Goal: Task Accomplishment & Management: Manage account settings

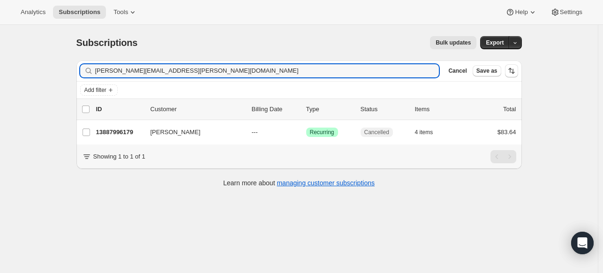
click at [163, 64] on input "[PERSON_NAME][EMAIL_ADDRESS][PERSON_NAME][DOMAIN_NAME]" at bounding box center [267, 70] width 344 height 13
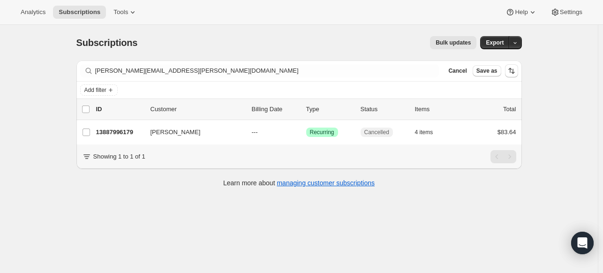
click at [164, 63] on div "Filter subscribers [PERSON_NAME][EMAIL_ADDRESS][PERSON_NAME][DOMAIN_NAME] Clear…" at bounding box center [299, 71] width 446 height 21
drag, startPoint x: 158, startPoint y: 60, endPoint x: 157, endPoint y: 50, distance: 9.4
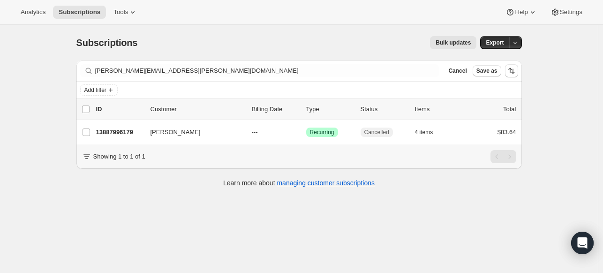
click at [157, 51] on div "Subscriptions. This page is ready Subscriptions Bulk updates More actions Bulk …" at bounding box center [299, 111] width 468 height 172
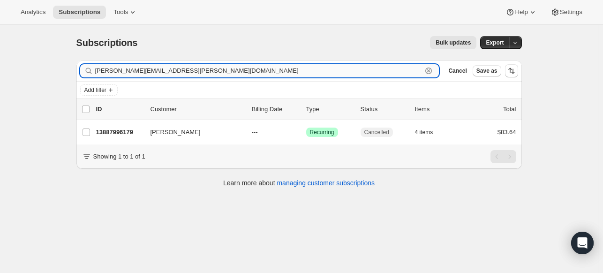
click at [160, 71] on input "[PERSON_NAME][EMAIL_ADDRESS][PERSON_NAME][DOMAIN_NAME]" at bounding box center [259, 70] width 328 height 13
paste input "pmize97"
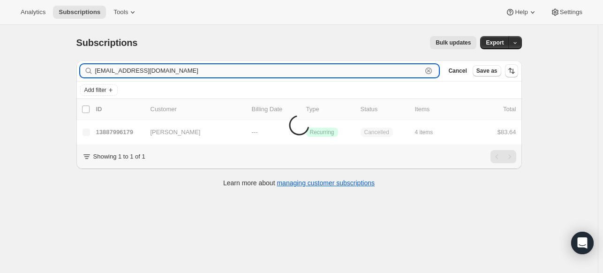
type input "[EMAIL_ADDRESS][DOMAIN_NAME]"
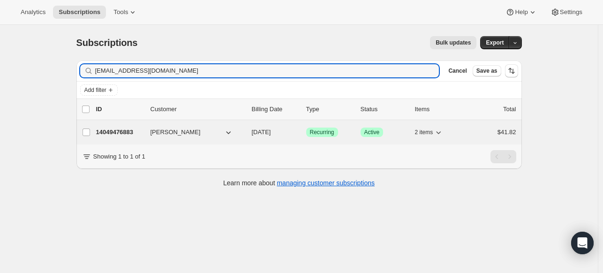
click at [120, 129] on p "14049476883" at bounding box center [119, 132] width 47 height 9
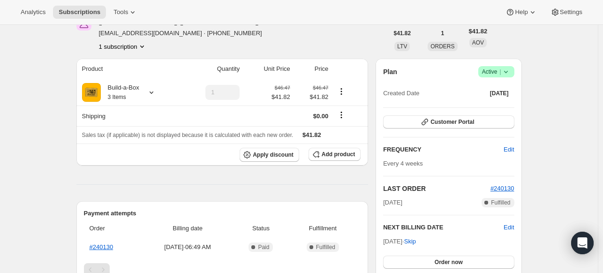
scroll to position [47, 0]
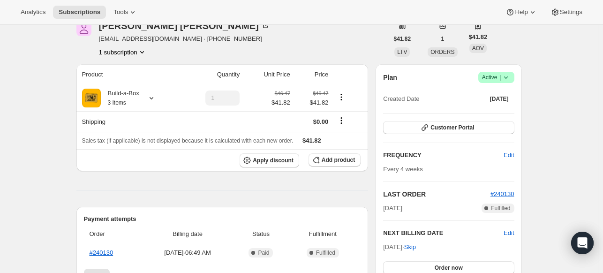
click at [509, 79] on icon at bounding box center [506, 77] width 9 height 9
click at [479, 111] on span "Cancel subscription" at bounding box center [495, 111] width 53 height 7
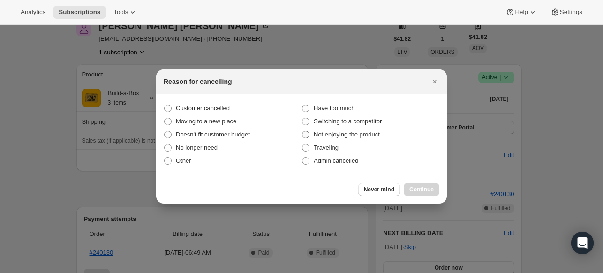
click at [325, 137] on span "Not enjoying the product" at bounding box center [347, 134] width 66 height 7
click at [303, 131] on input "Not enjoying the product" at bounding box center [302, 131] width 0 height 0
radio input "true"
click at [426, 190] on span "Continue" at bounding box center [422, 190] width 24 height 8
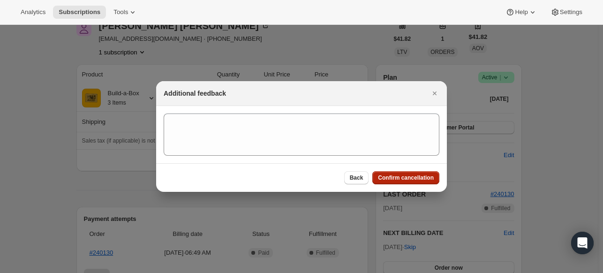
click at [413, 179] on span "Confirm cancellation" at bounding box center [406, 178] width 56 height 8
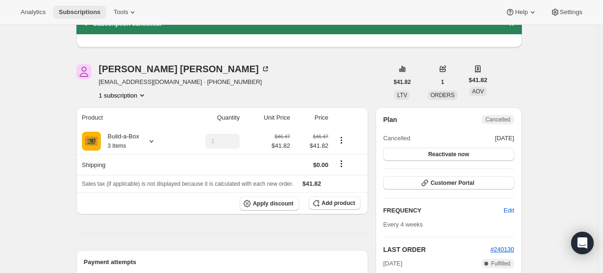
click at [77, 15] on span "Subscriptions" at bounding box center [80, 12] width 42 height 8
